Goal: Task Accomplishment & Management: Manage account settings

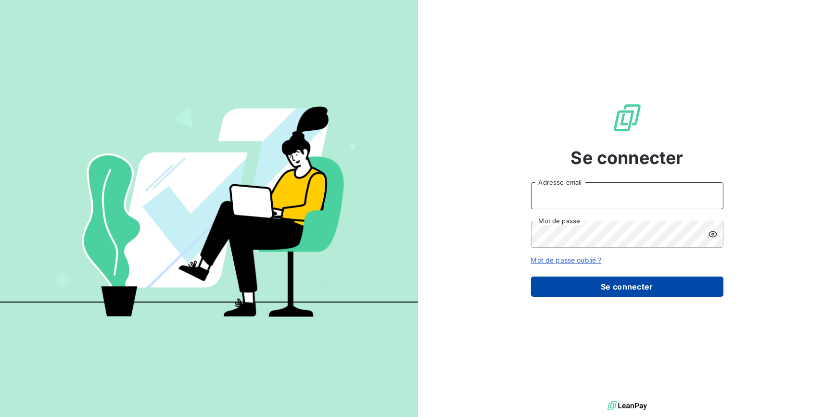
type input "morgane.bazire@lvp-distribution.fr"
click at [625, 281] on button "Se connecter" at bounding box center [627, 287] width 192 height 20
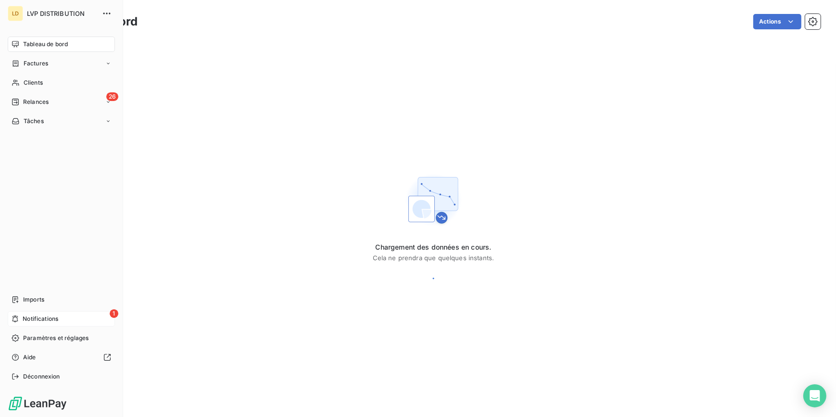
click at [77, 320] on div "1 Notifications" at bounding box center [61, 318] width 107 height 15
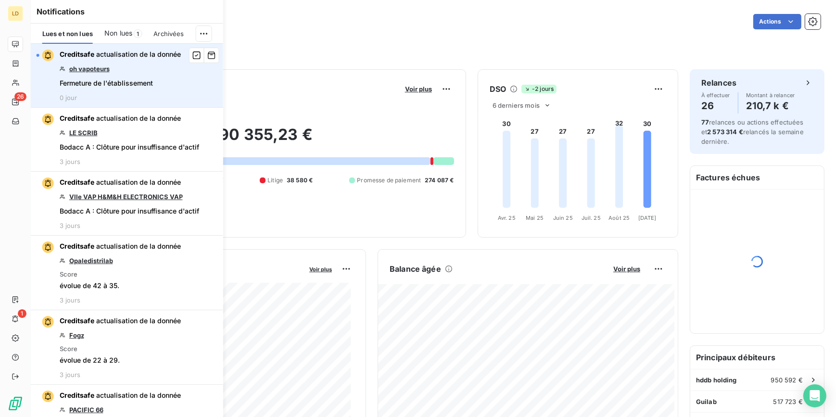
click at [93, 70] on link "oh vapoteurs" at bounding box center [89, 69] width 40 height 8
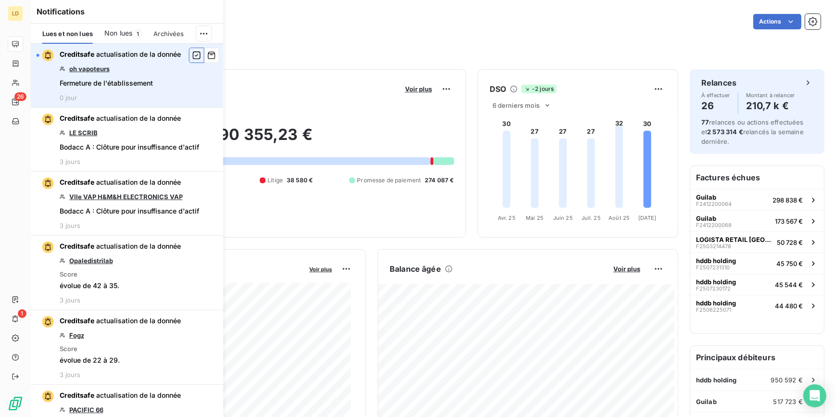
click at [193, 57] on icon "button" at bounding box center [197, 55] width 8 height 8
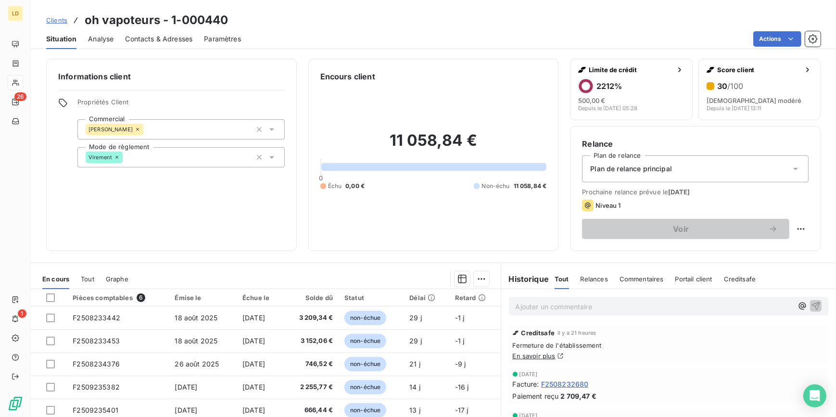
click at [533, 355] on link "En savoir plus" at bounding box center [534, 356] width 43 height 8
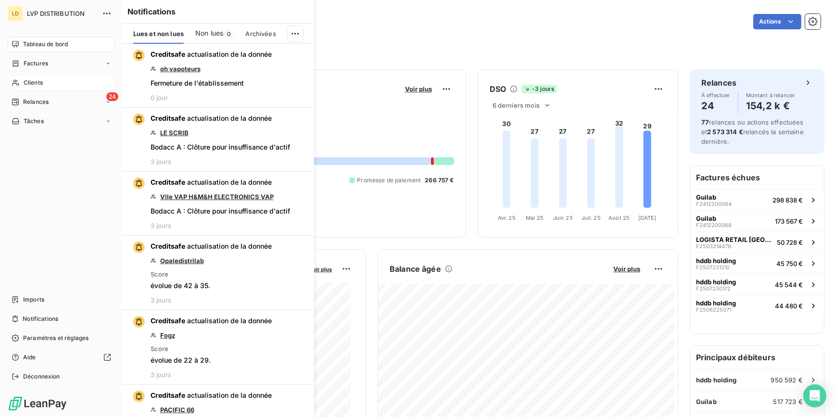
click at [27, 83] on span "Clients" at bounding box center [33, 82] width 19 height 9
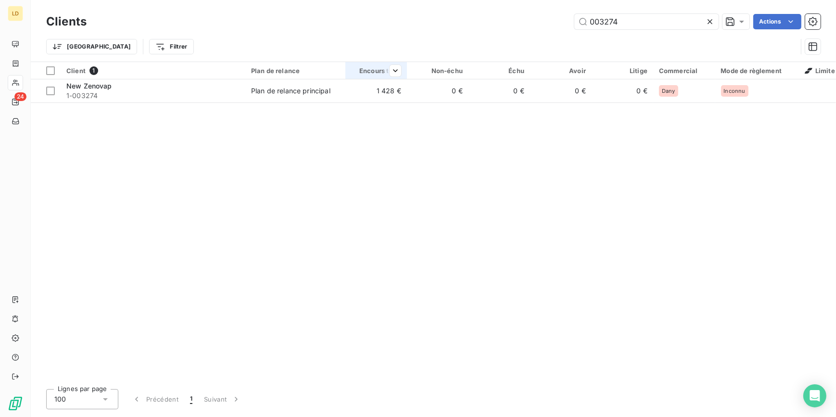
type input "003274"
click at [366, 77] on th "Encours total" at bounding box center [376, 70] width 62 height 17
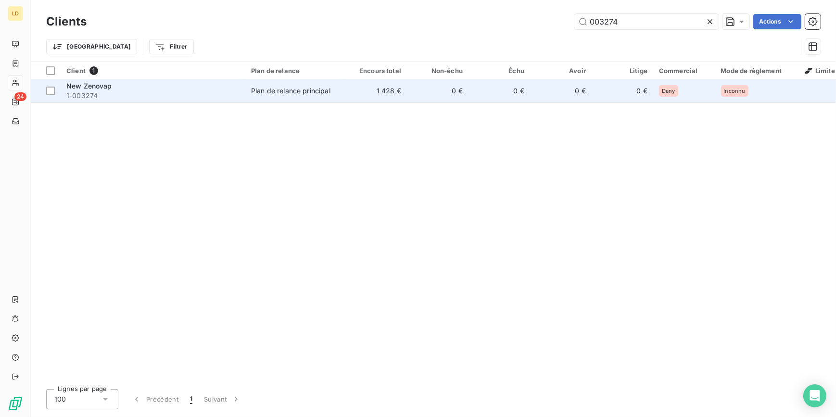
click at [367, 98] on td "1 428 €" at bounding box center [376, 90] width 62 height 23
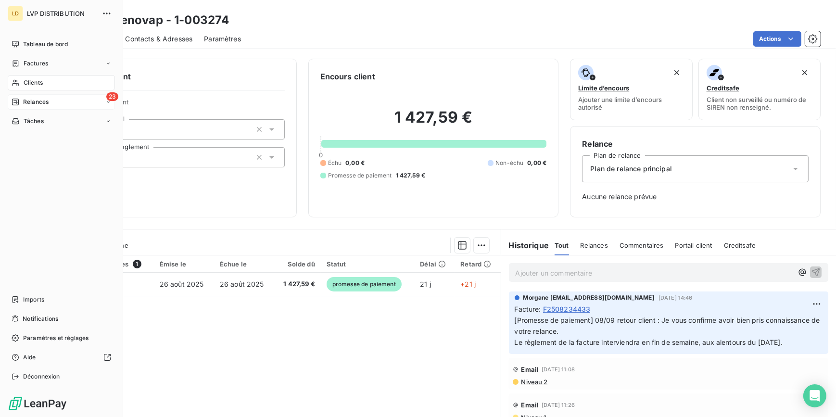
click at [29, 104] on span "Relances" at bounding box center [35, 102] width 25 height 9
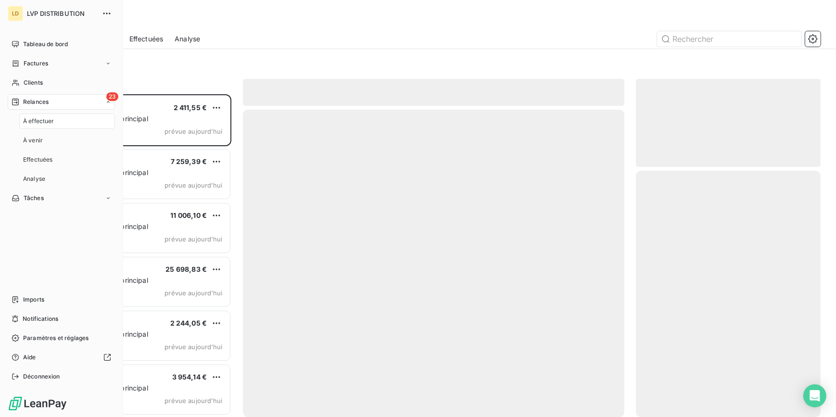
scroll to position [316, 178]
